Goal: Information Seeking & Learning: Learn about a topic

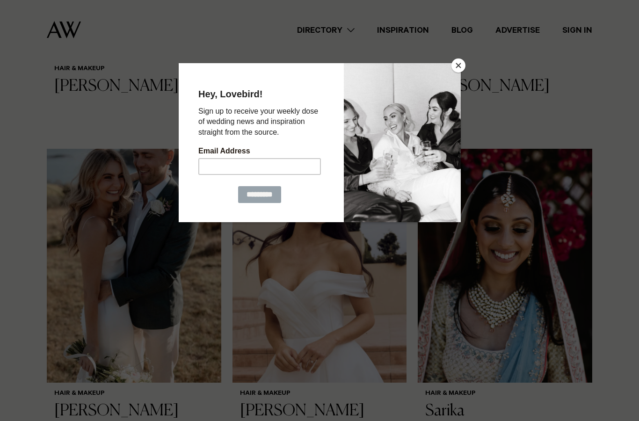
scroll to position [575, 0]
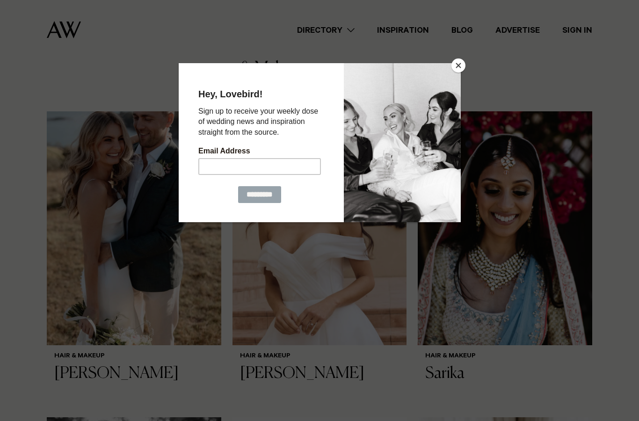
click at [455, 67] on button "Close" at bounding box center [459, 66] width 14 height 14
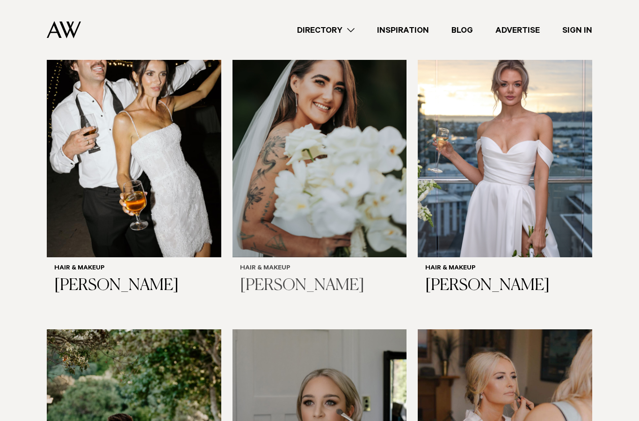
scroll to position [1272, 0]
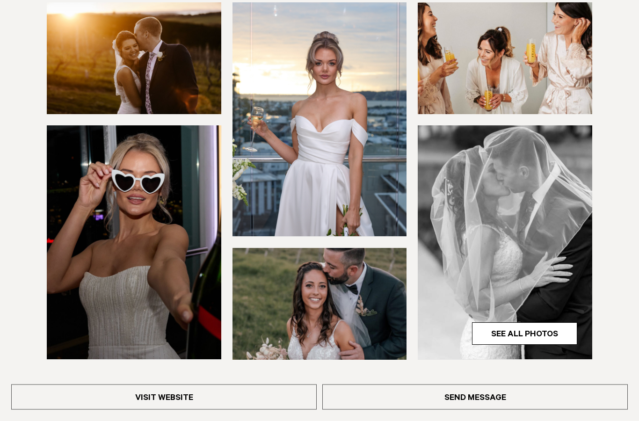
scroll to position [167, 0]
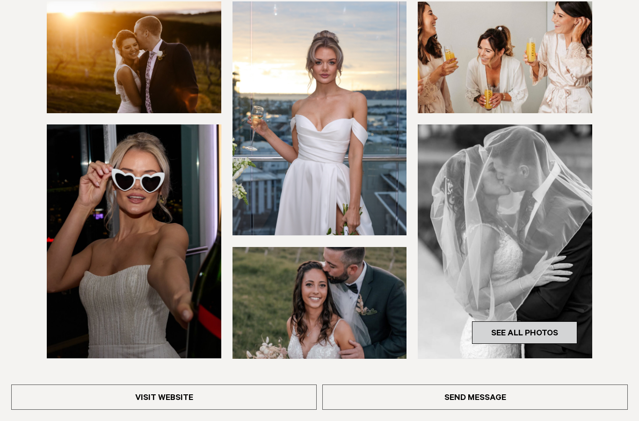
click at [507, 324] on link "See All Photos" at bounding box center [524, 333] width 105 height 22
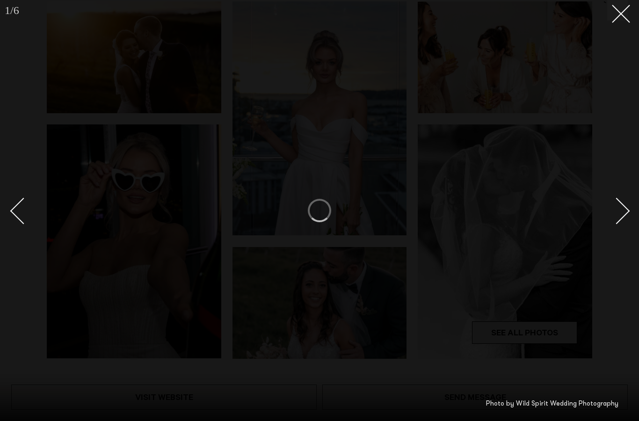
scroll to position [205, 0]
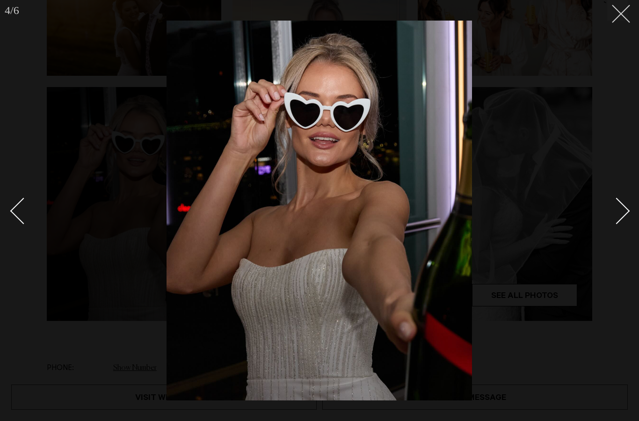
click at [621, 17] on button at bounding box center [618, 10] width 21 height 21
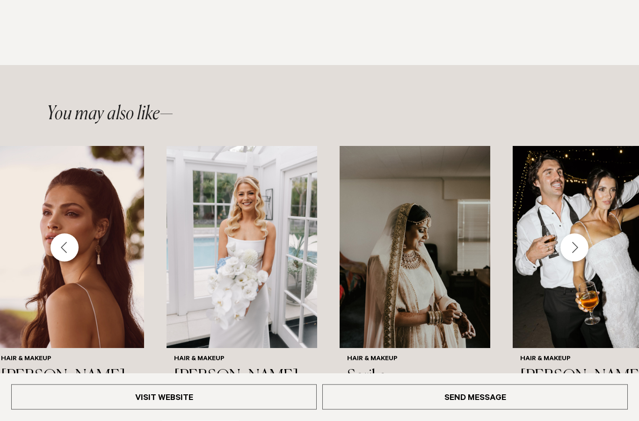
scroll to position [1082, 0]
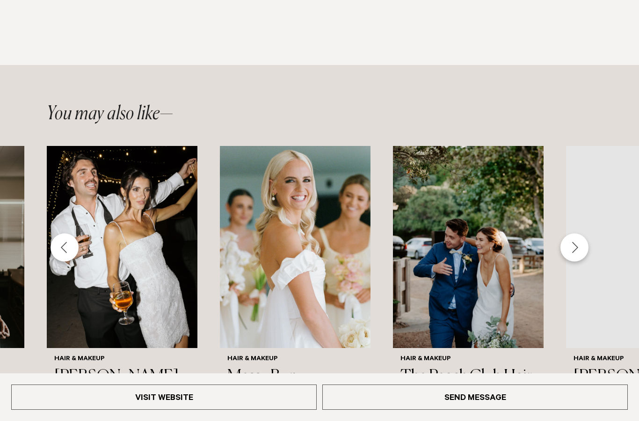
click at [346, 358] on h6 "Hair & Makeup" at bounding box center [295, 360] width 136 height 8
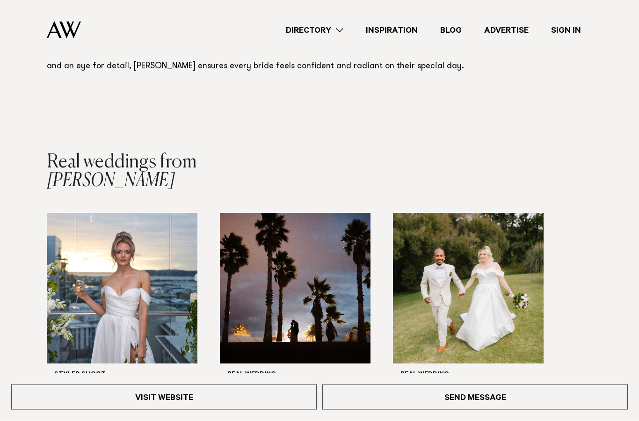
scroll to position [146, 0]
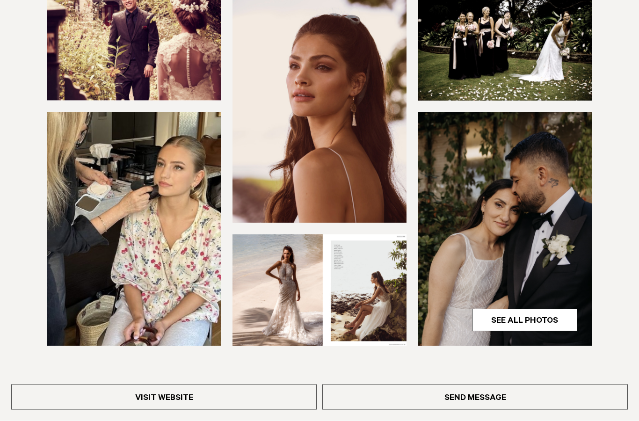
scroll to position [213, 0]
click at [302, 310] on img at bounding box center [320, 290] width 175 height 112
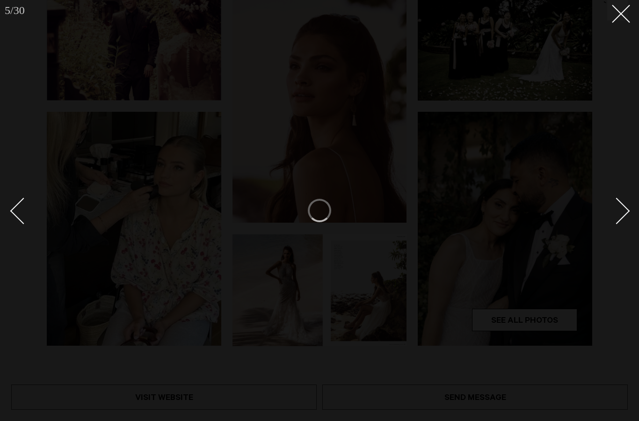
scroll to position [251, 0]
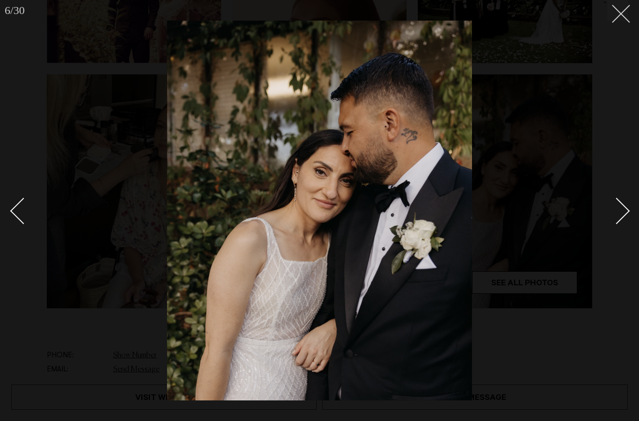
click at [626, 9] on line at bounding box center [621, 13] width 17 height 17
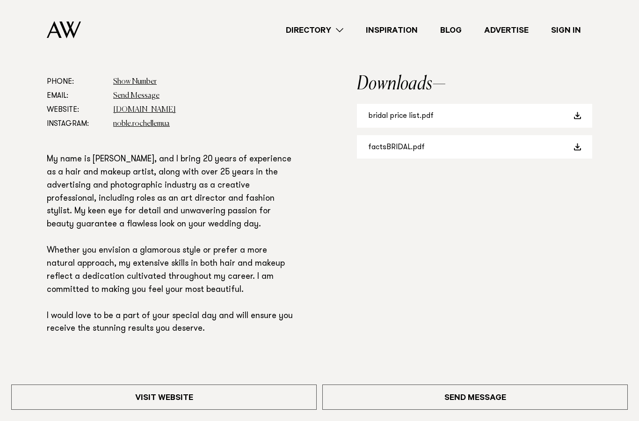
scroll to position [513, 0]
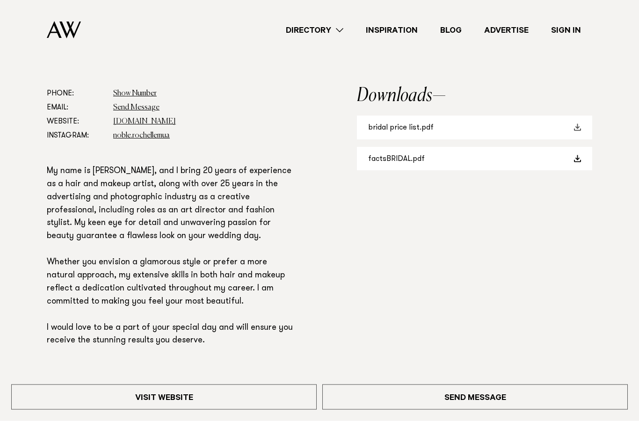
click at [501, 130] on link "bridal price list.pdf" at bounding box center [474, 128] width 235 height 24
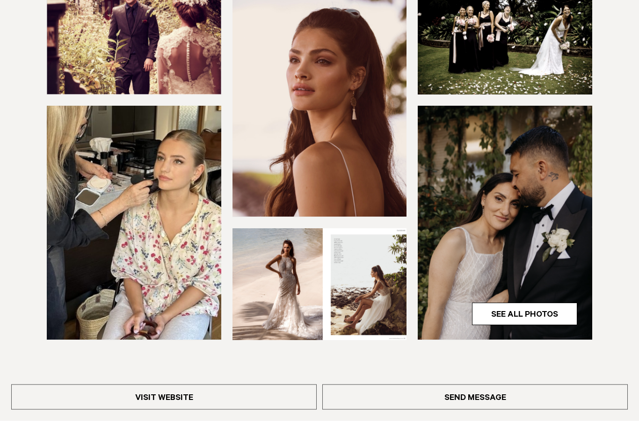
scroll to position [221, 0]
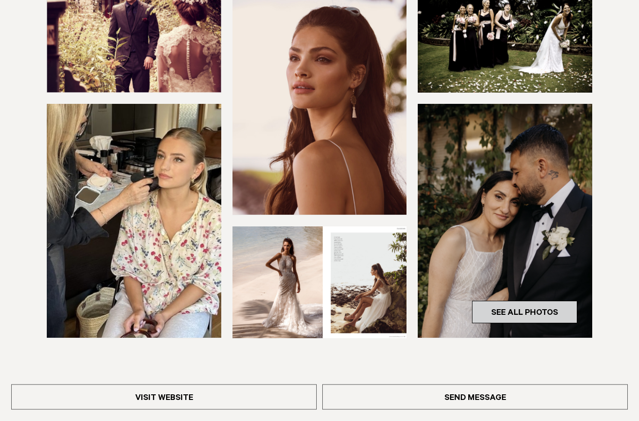
click at [512, 314] on link "See All Photos" at bounding box center [524, 312] width 105 height 22
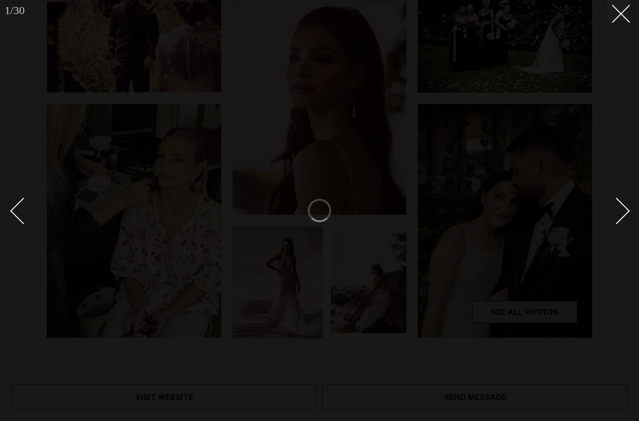
scroll to position [259, 0]
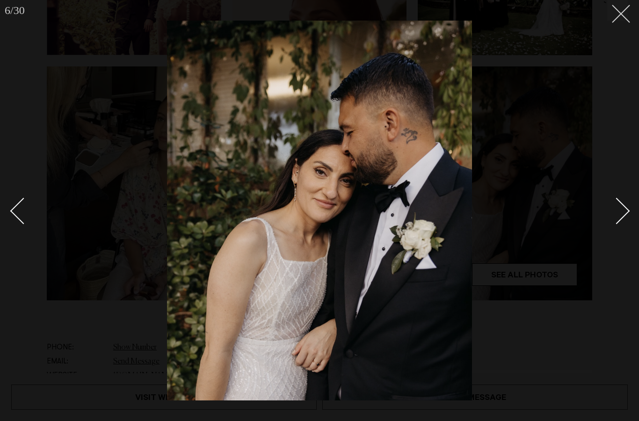
click at [614, 11] on icon at bounding box center [617, 10] width 11 height 11
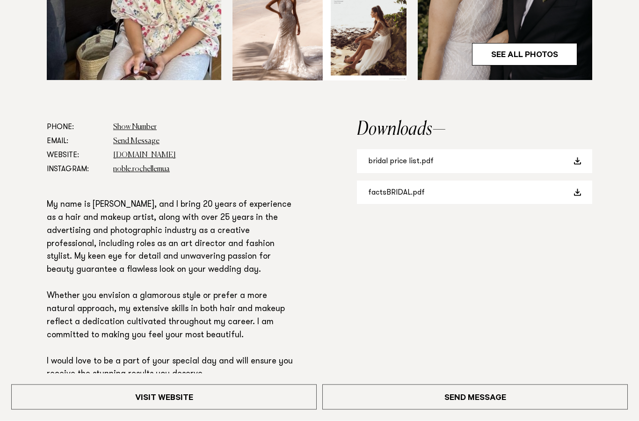
scroll to position [479, 0]
click at [176, 157] on link "www.rochellenoblemakeup.com" at bounding box center [144, 155] width 63 height 7
